Goal: Task Accomplishment & Management: Use online tool/utility

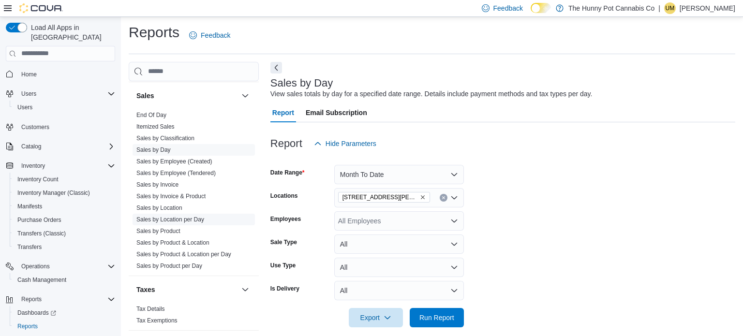
scroll to position [492, 0]
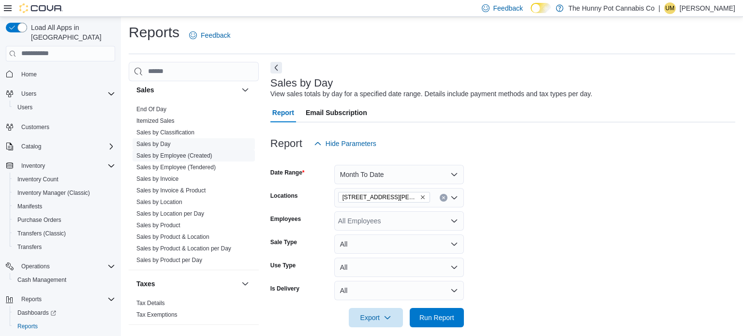
click at [177, 152] on link "Sales by Employee (Created)" at bounding box center [174, 155] width 76 height 7
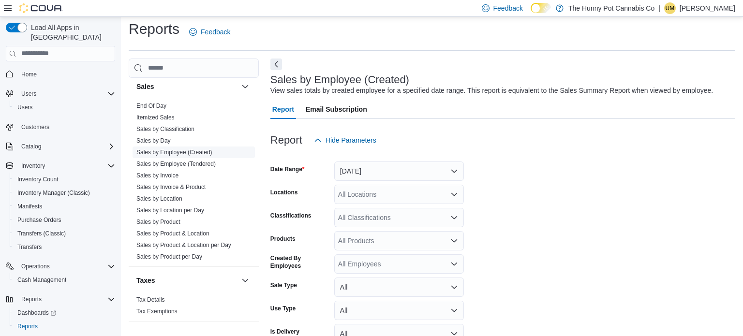
scroll to position [22, 0]
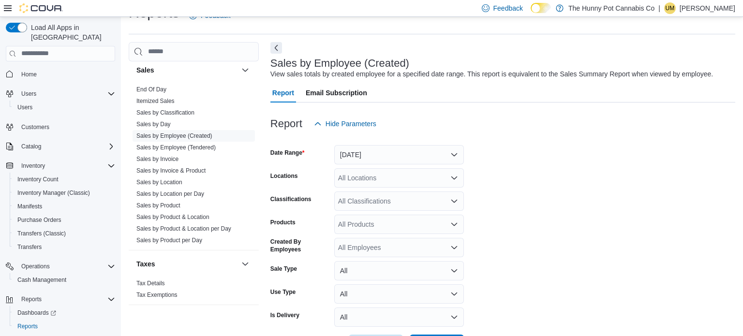
click at [377, 178] on div "All Locations" at bounding box center [399, 177] width 130 height 19
type input "****"
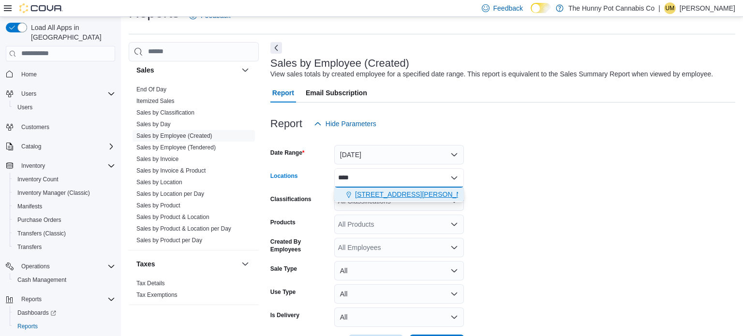
click at [398, 190] on span "[STREET_ADDRESS][PERSON_NAME][PERSON_NAME]" at bounding box center [444, 195] width 178 height 10
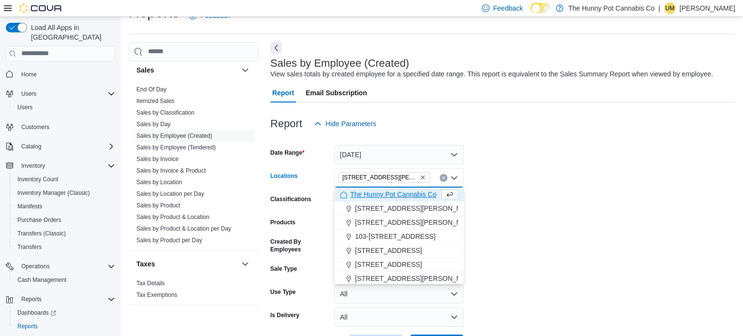
click at [558, 220] on form "Date Range [DATE] Locations [STREET_ADDRESS][PERSON_NAME][PERSON_NAME][PERSON_N…" at bounding box center [502, 243] width 465 height 221
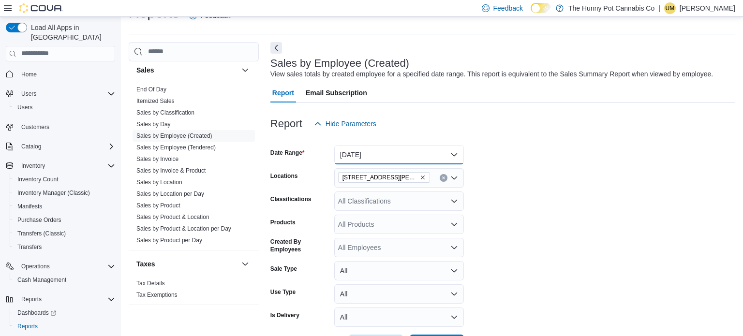
click at [393, 148] on button "[DATE]" at bounding box center [399, 154] width 130 height 19
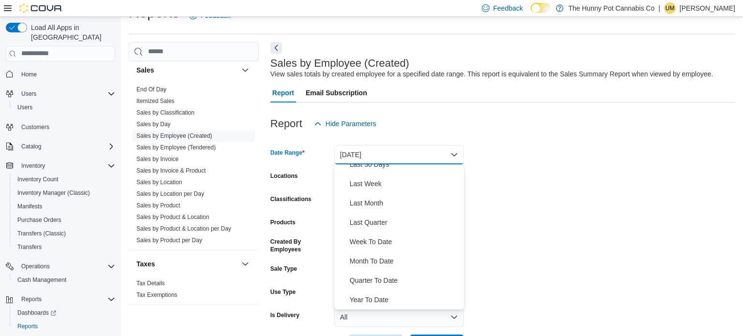
scroll to position [145, 0]
click at [383, 253] on button "Month To Date" at bounding box center [399, 261] width 130 height 19
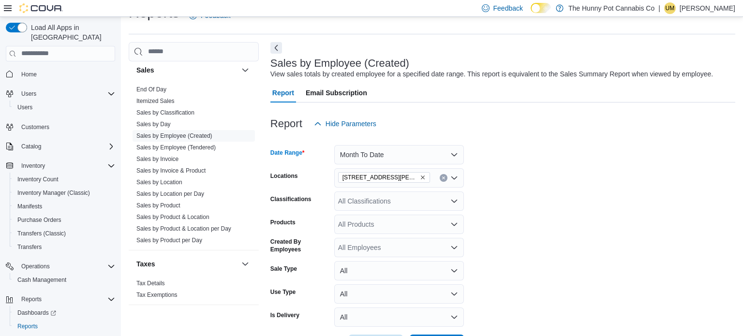
click at [398, 205] on div "All Classifications" at bounding box center [399, 201] width 130 height 19
type input "***"
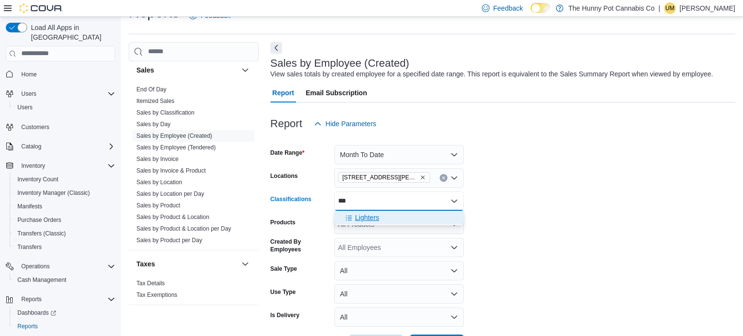
click at [377, 213] on span "Lighters" at bounding box center [367, 218] width 24 height 10
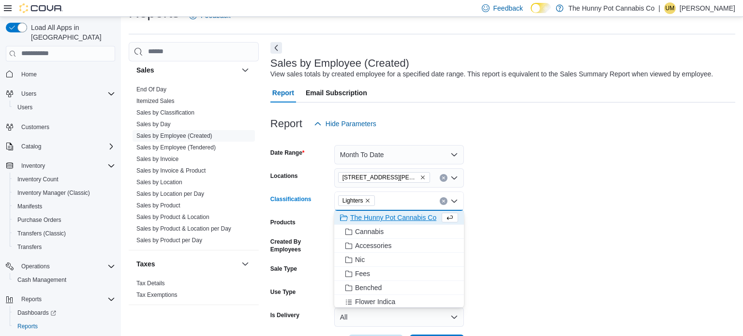
click at [500, 226] on form "Date Range Month To Date Locations [STREET_ADDRESS][PERSON_NAME][PERSON_NAME] C…" at bounding box center [502, 243] width 465 height 221
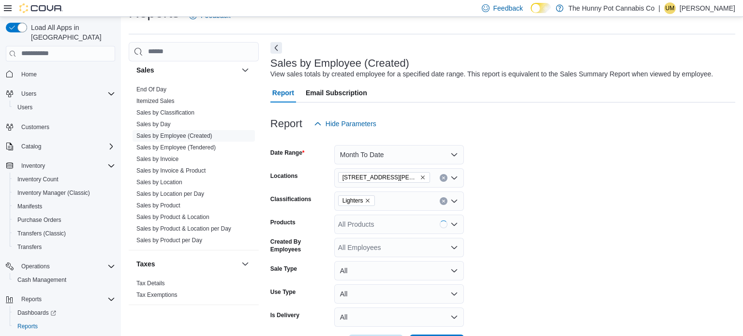
scroll to position [59, 0]
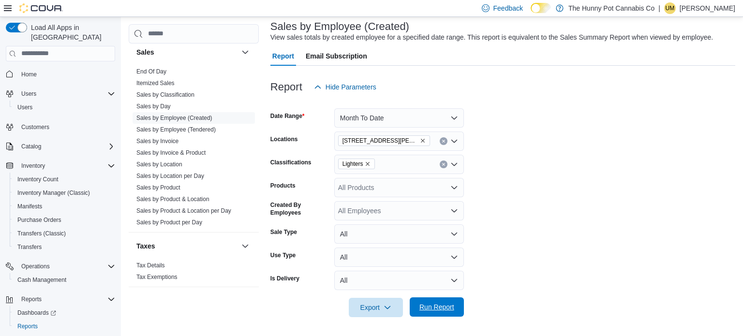
click at [435, 314] on span "Run Report" at bounding box center [436, 306] width 43 height 19
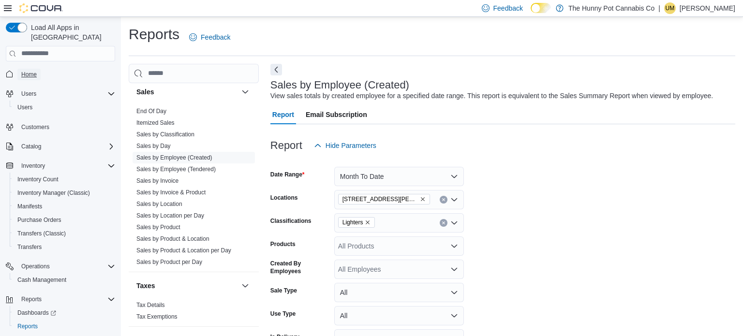
click at [37, 69] on link "Home" at bounding box center [28, 75] width 23 height 12
